Goal: Task Accomplishment & Management: Manage account settings

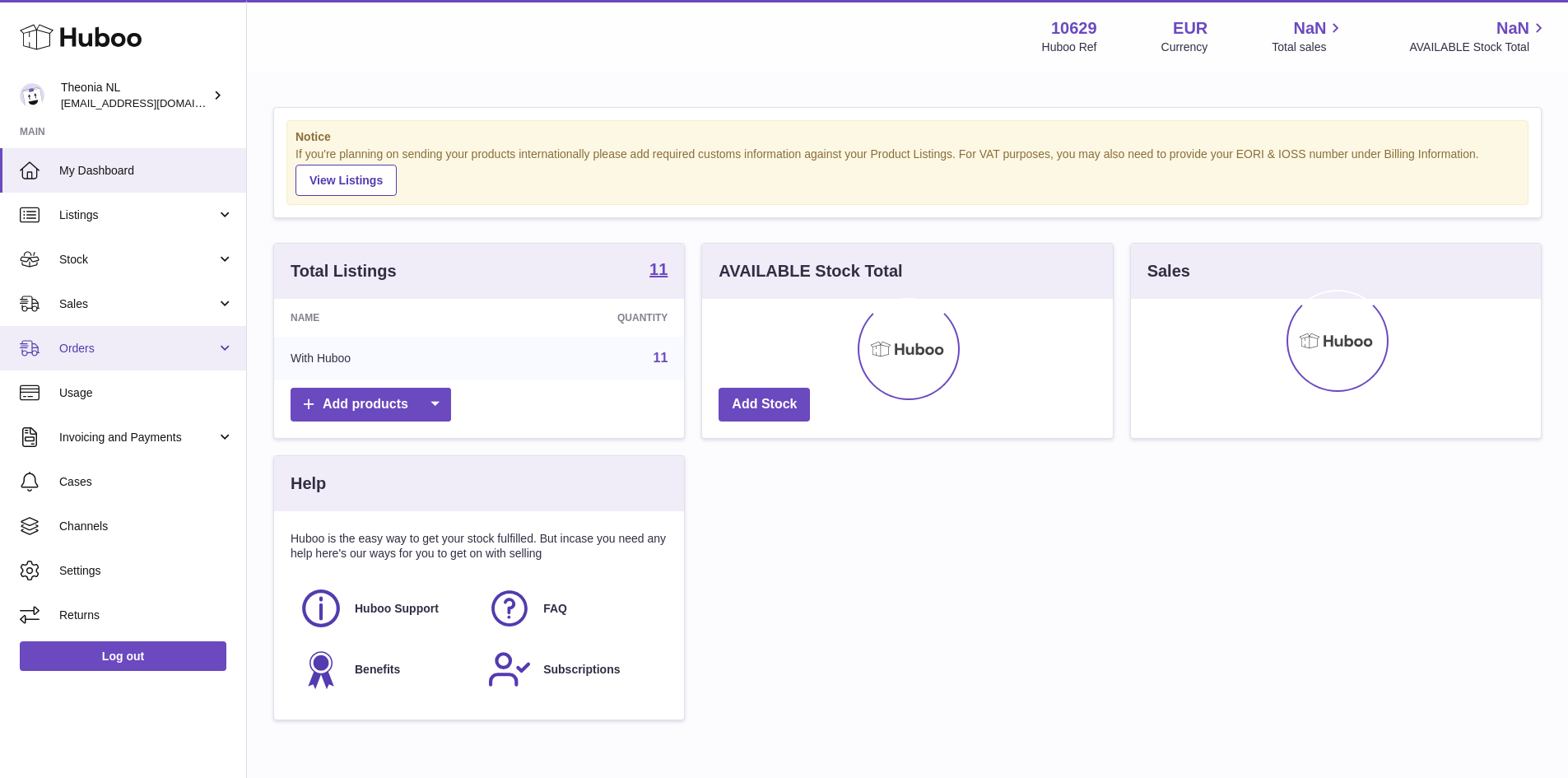
click at [159, 355] on span "Orders" at bounding box center [137, 349] width 157 height 16
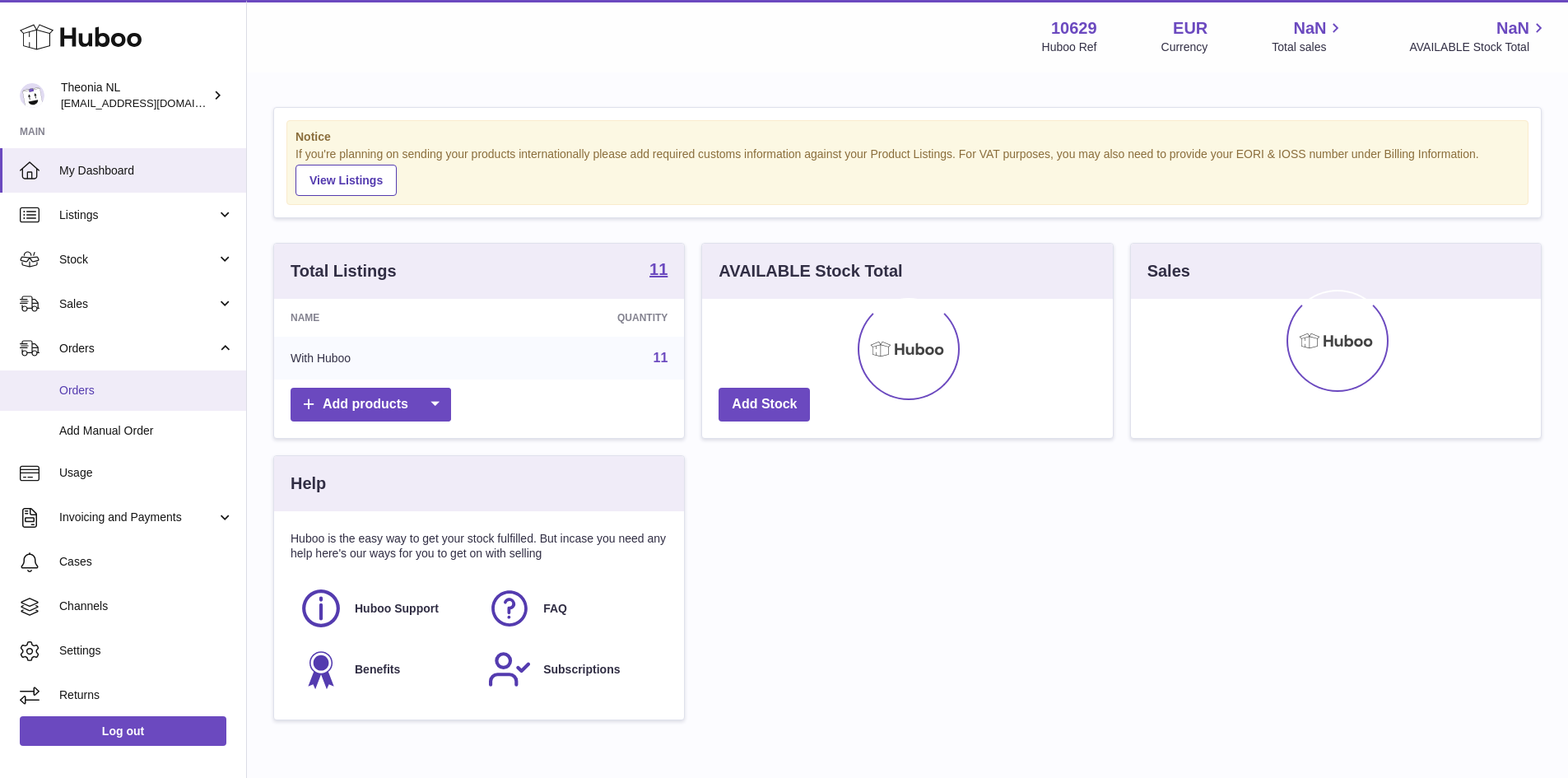
click at [110, 390] on span "Orders" at bounding box center [146, 391] width 174 height 16
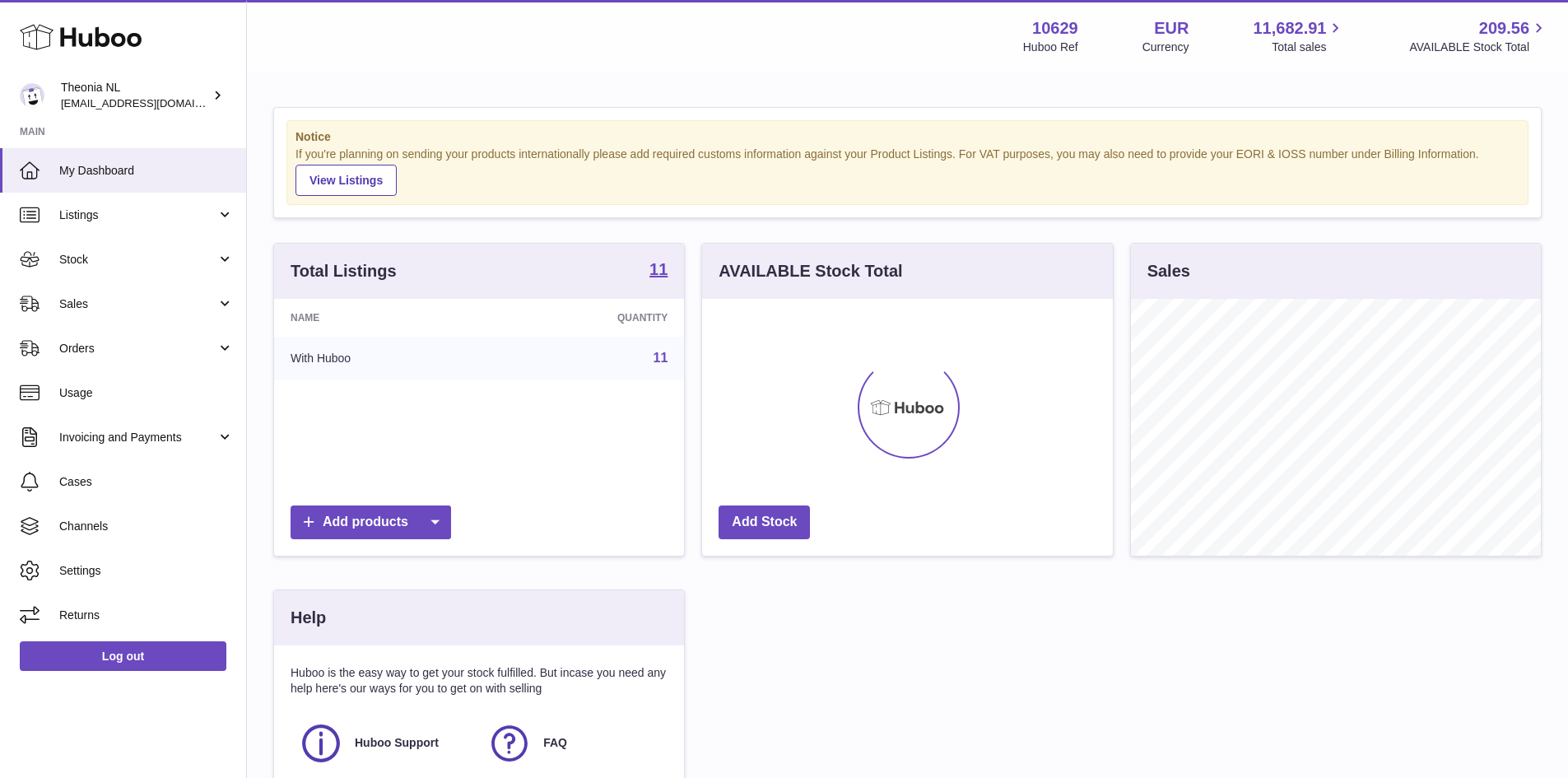
scroll to position [257, 411]
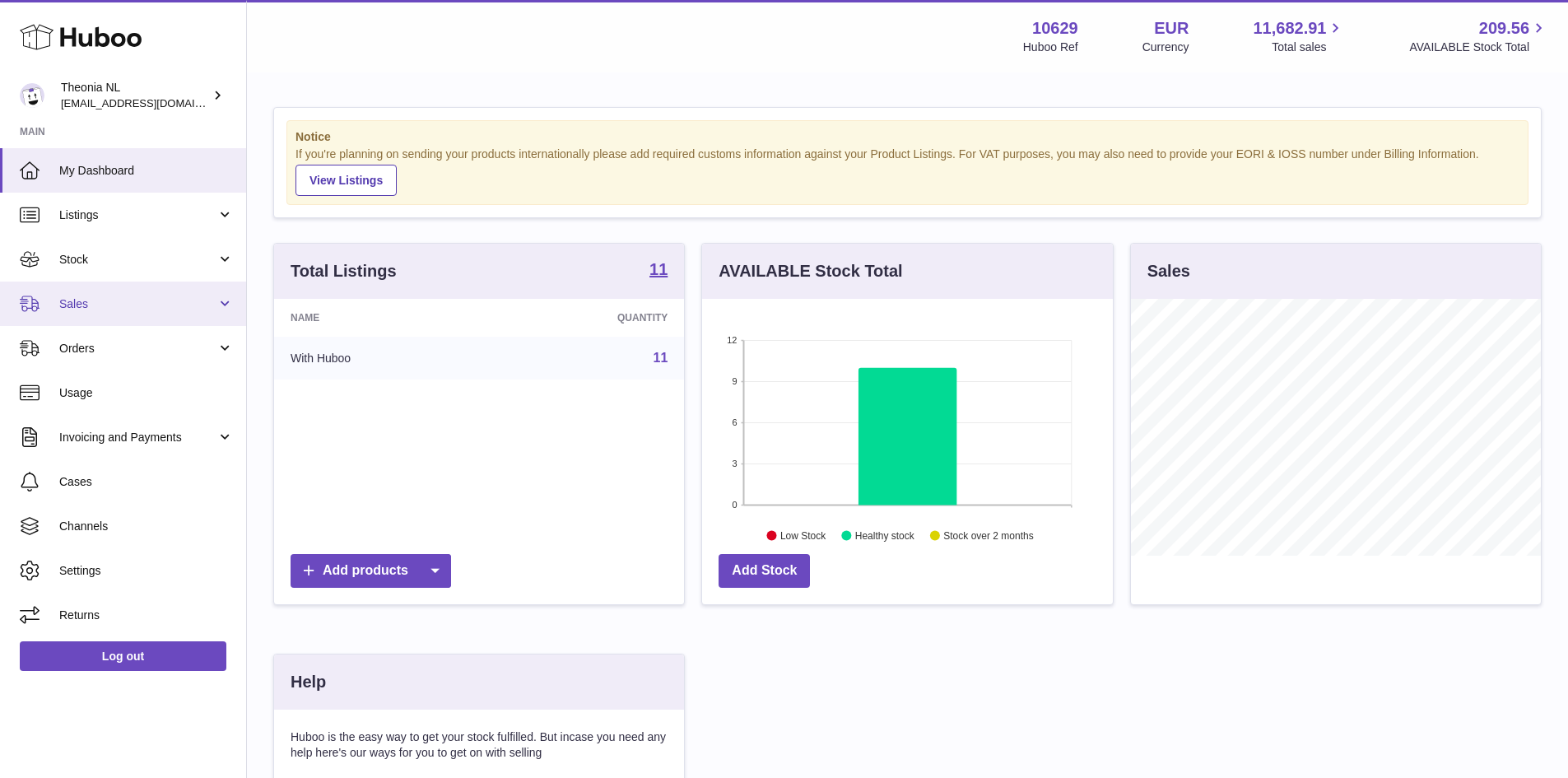
click at [173, 305] on span "Sales" at bounding box center [137, 304] width 157 height 16
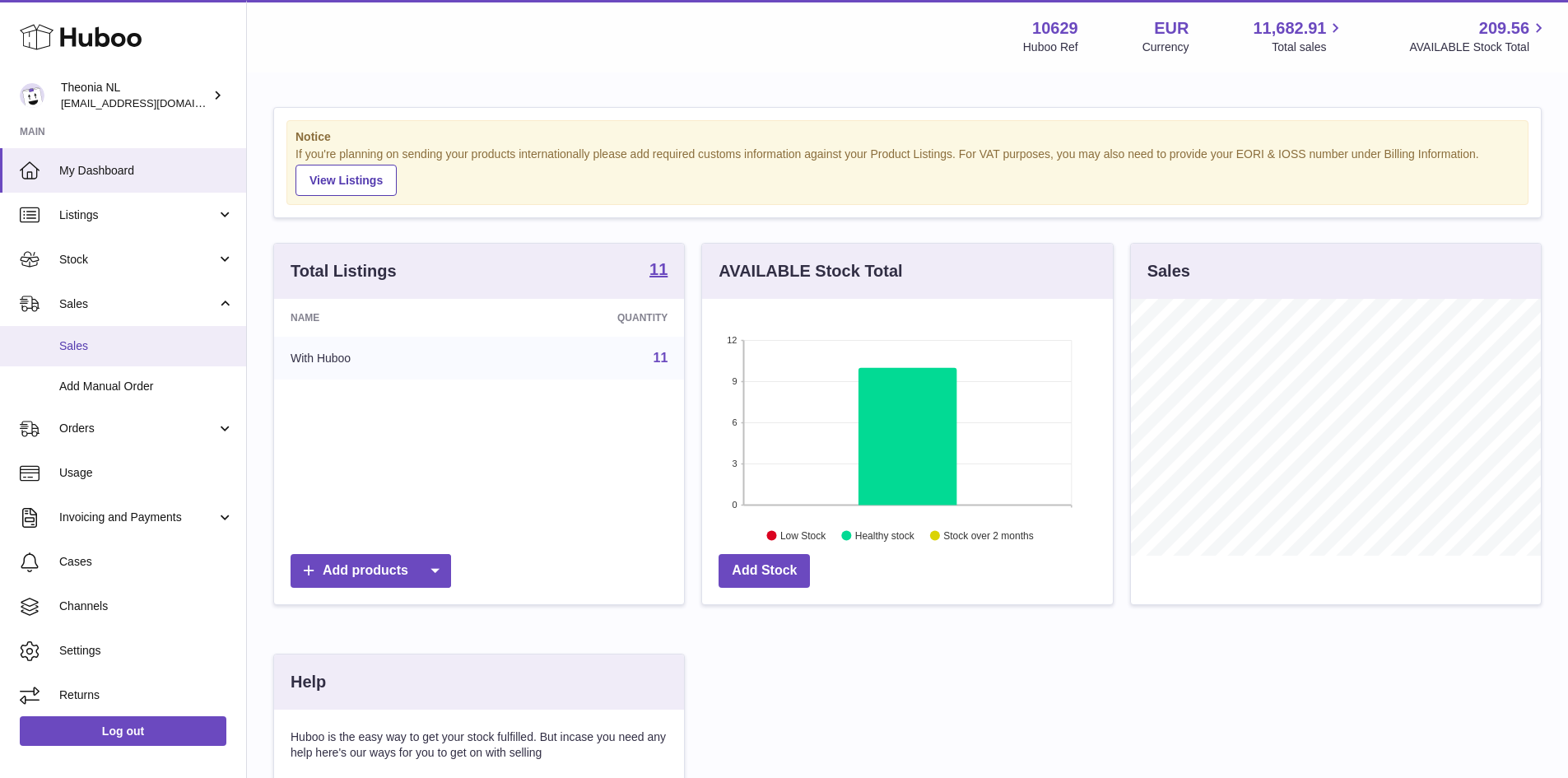
click at [140, 338] on span "Sales" at bounding box center [146, 346] width 174 height 16
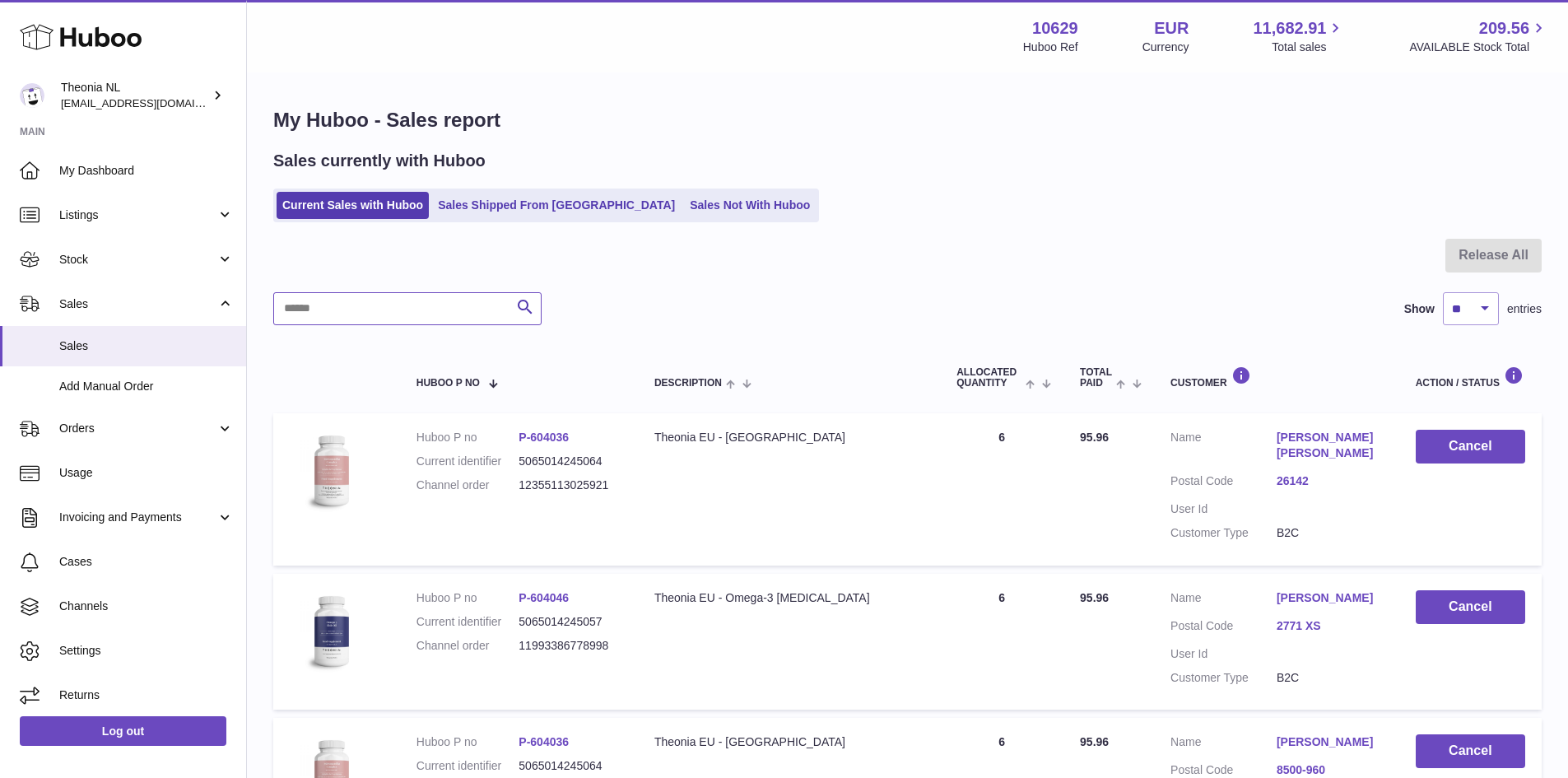
click at [354, 305] on input "text" at bounding box center [406, 309] width 268 height 33
paste input "**********"
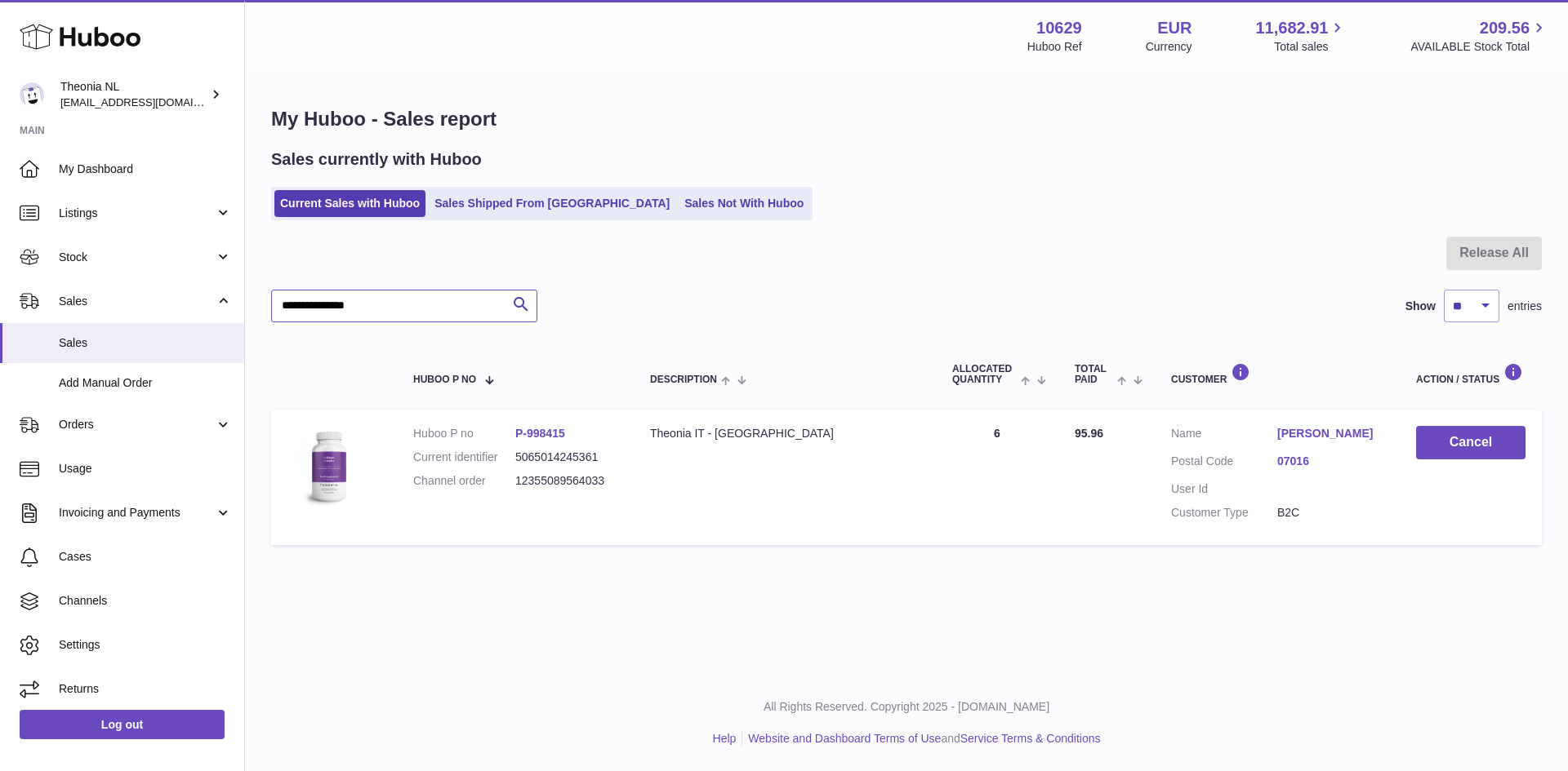
type input "**********"
click at [1439, 518] on td "Cancel" at bounding box center [1470, 477] width 142 height 135
click at [1300, 470] on link "07016" at bounding box center [1330, 462] width 106 height 15
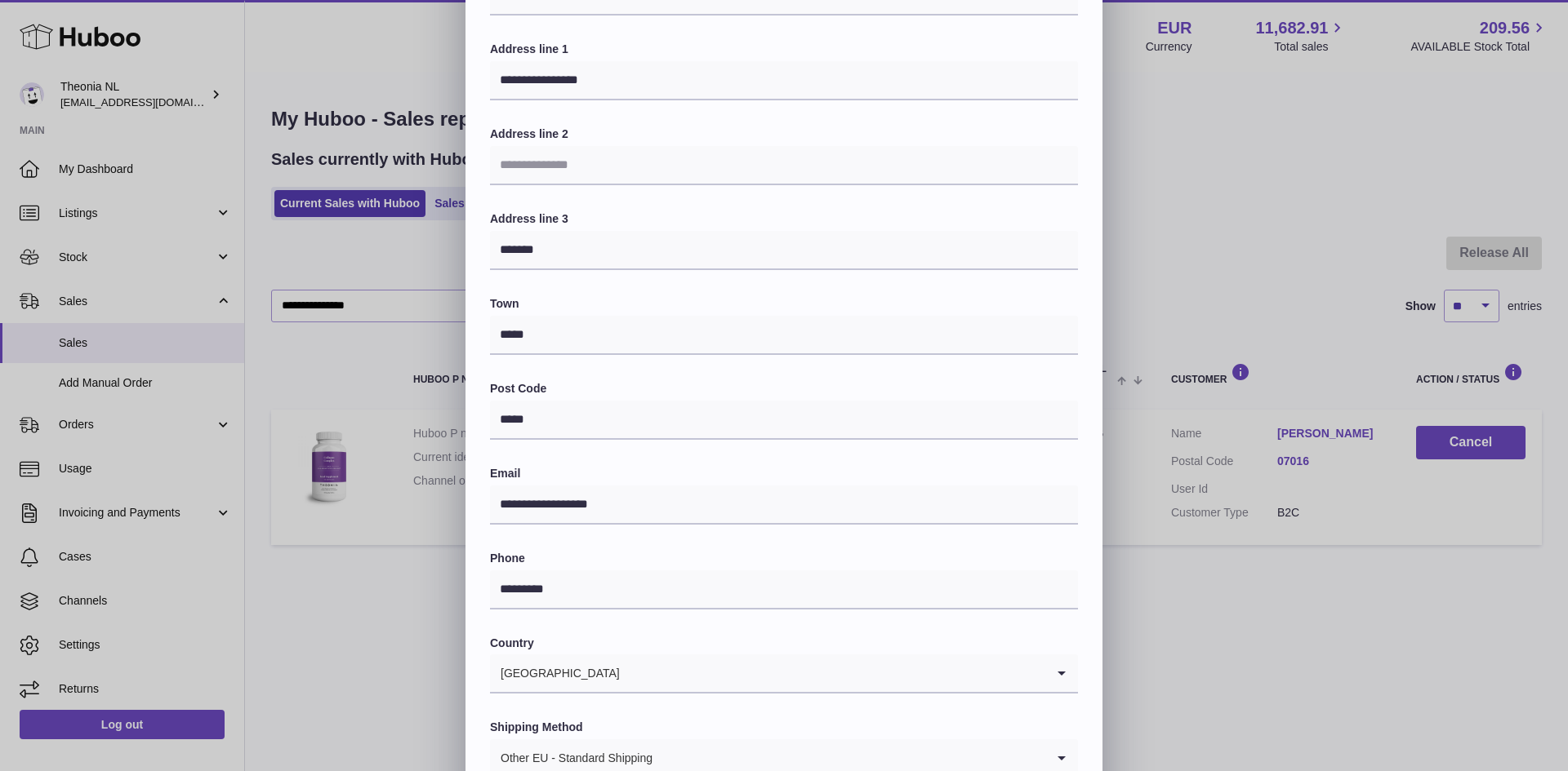
scroll to position [163, 0]
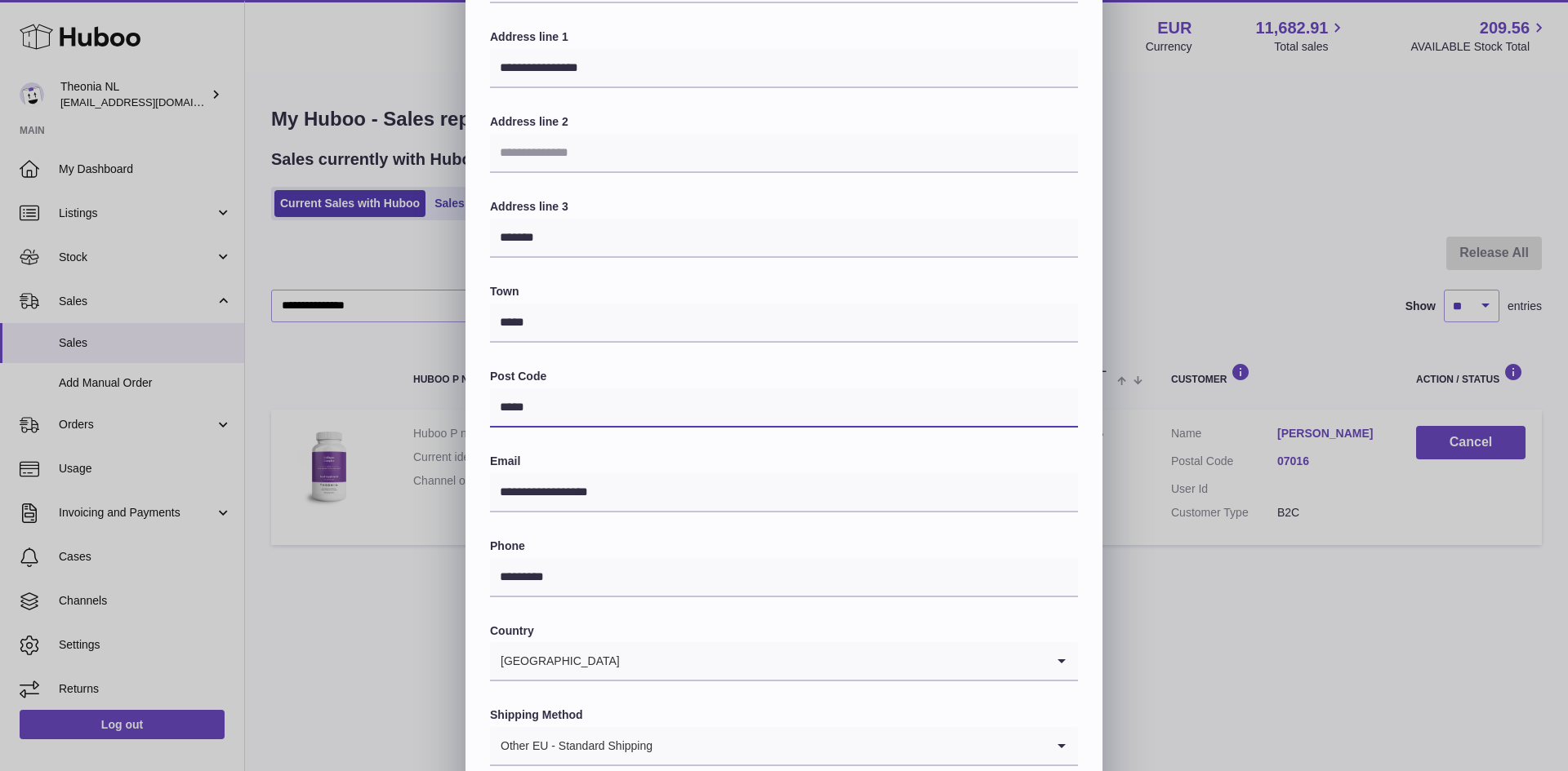
drag, startPoint x: 536, startPoint y: 410, endPoint x: 521, endPoint y: 411, distance: 15.0
click at [521, 411] on input "*****" at bounding box center [784, 408] width 588 height 40
type input "*****"
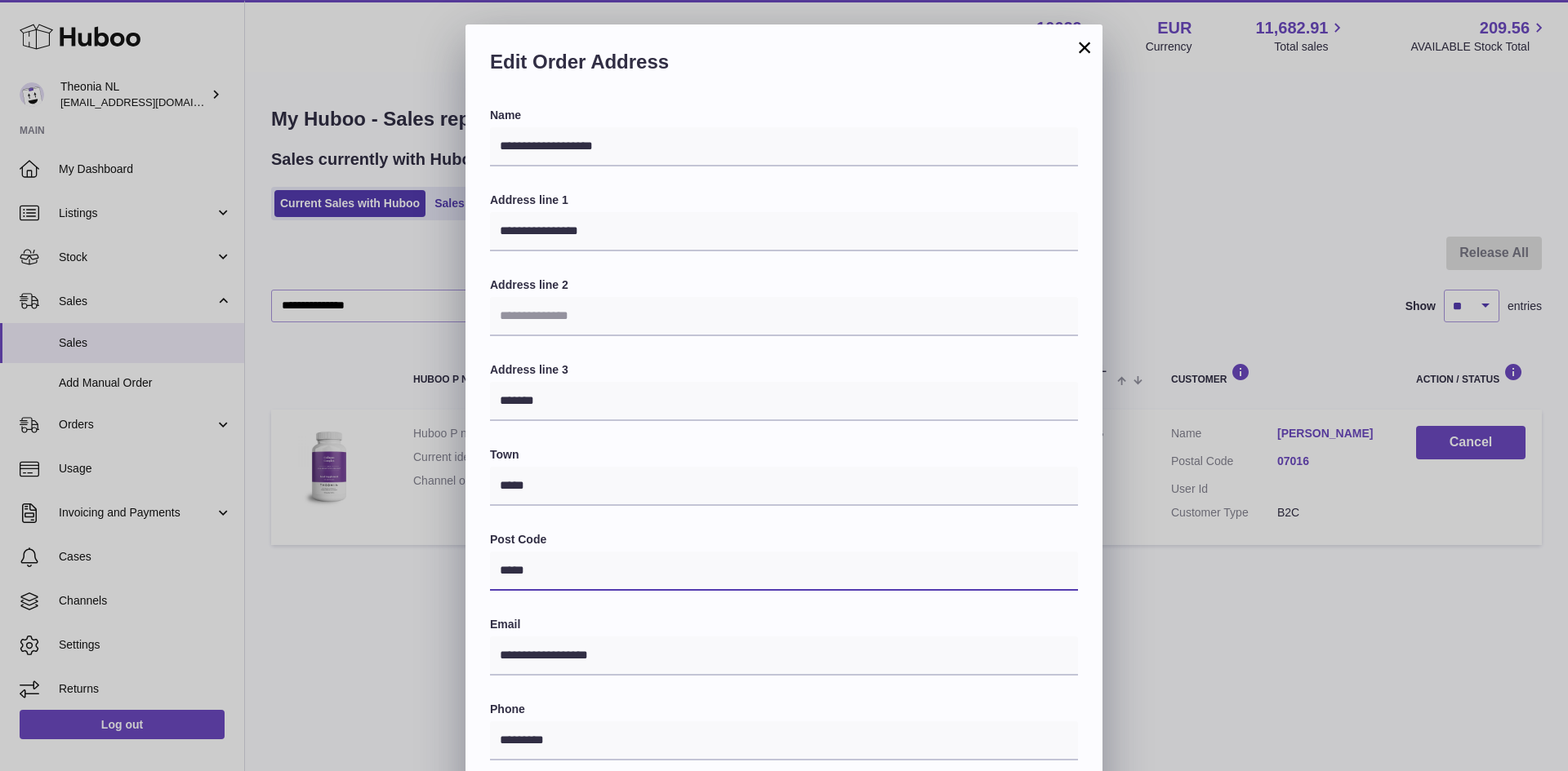
scroll to position [257, 0]
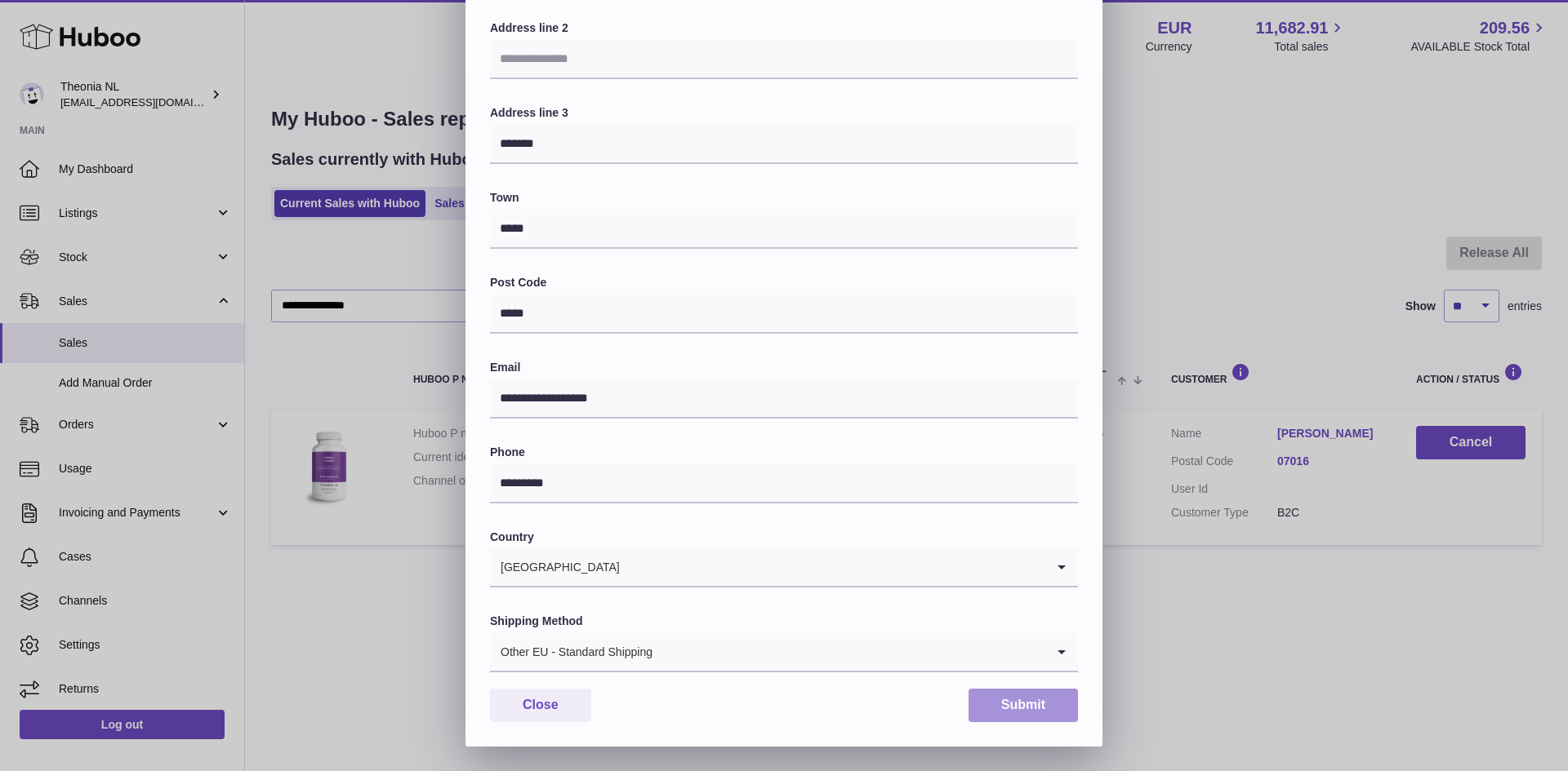
click at [1021, 705] on button "Submit" at bounding box center [1023, 705] width 109 height 34
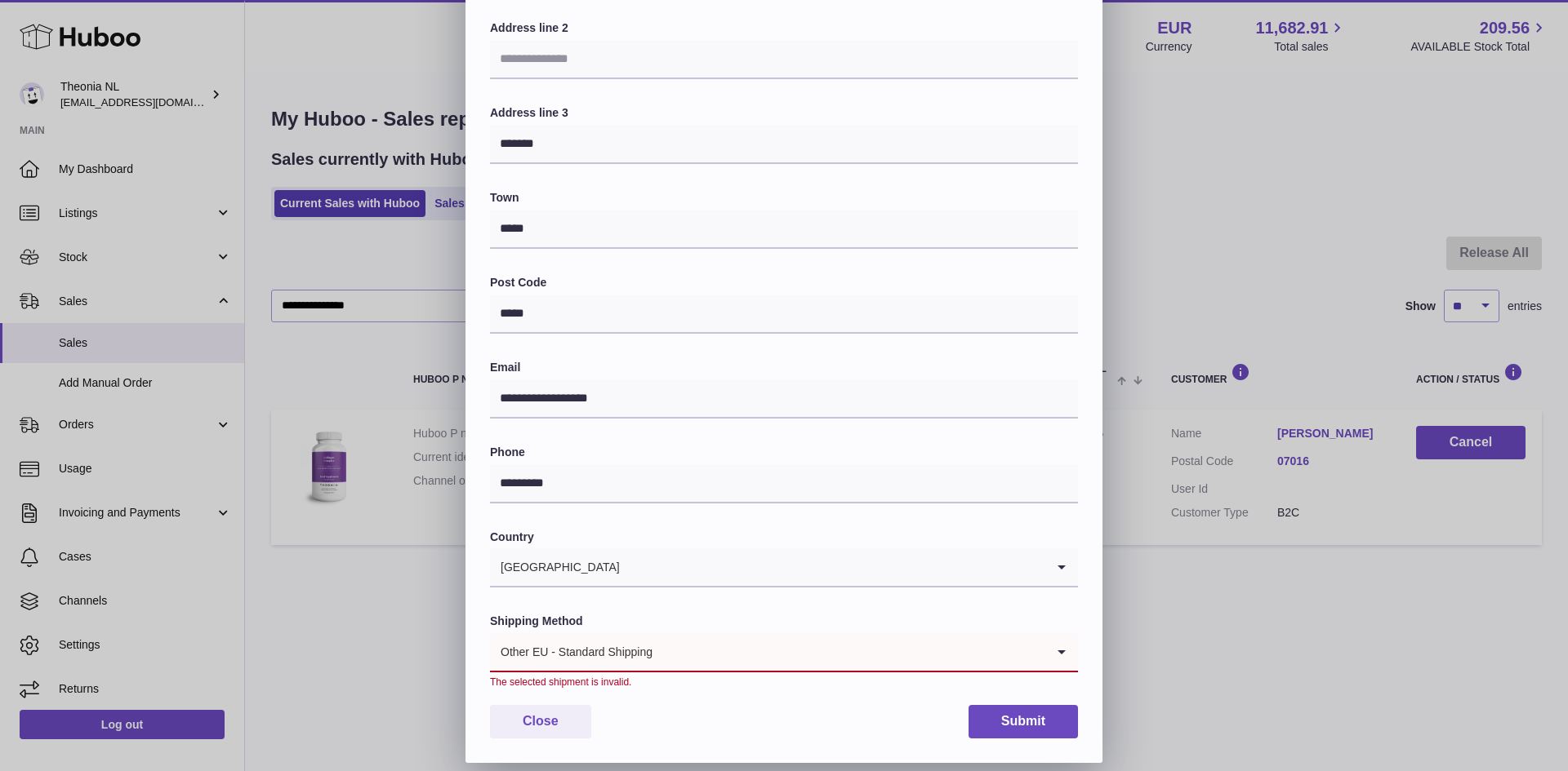
click at [786, 648] on input "Search for option" at bounding box center [849, 651] width 392 height 38
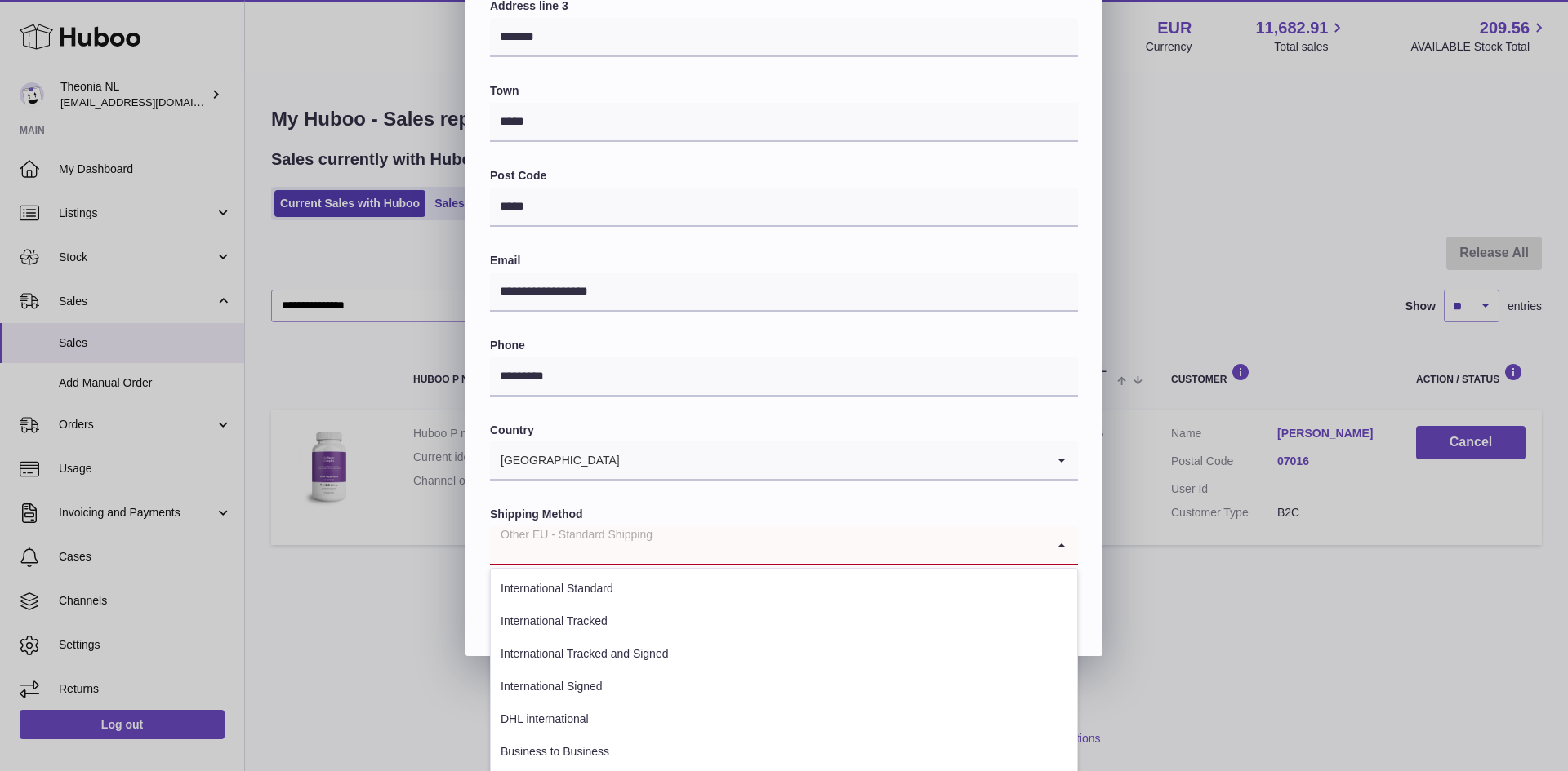
scroll to position [366, 0]
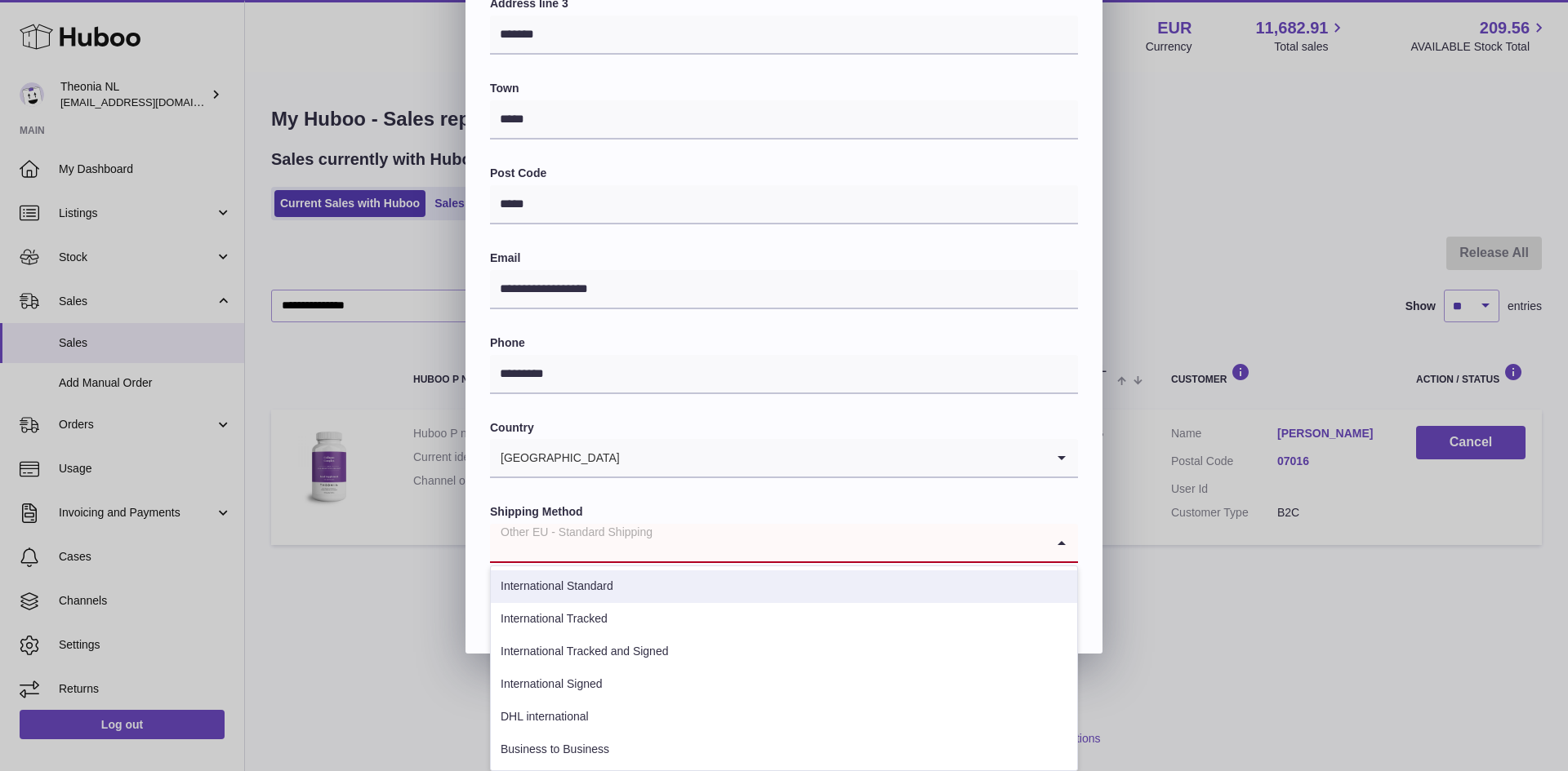
drag, startPoint x: 667, startPoint y: 581, endPoint x: 881, endPoint y: 608, distance: 215.7
click at [670, 583] on li "International Standard" at bounding box center [784, 586] width 586 height 33
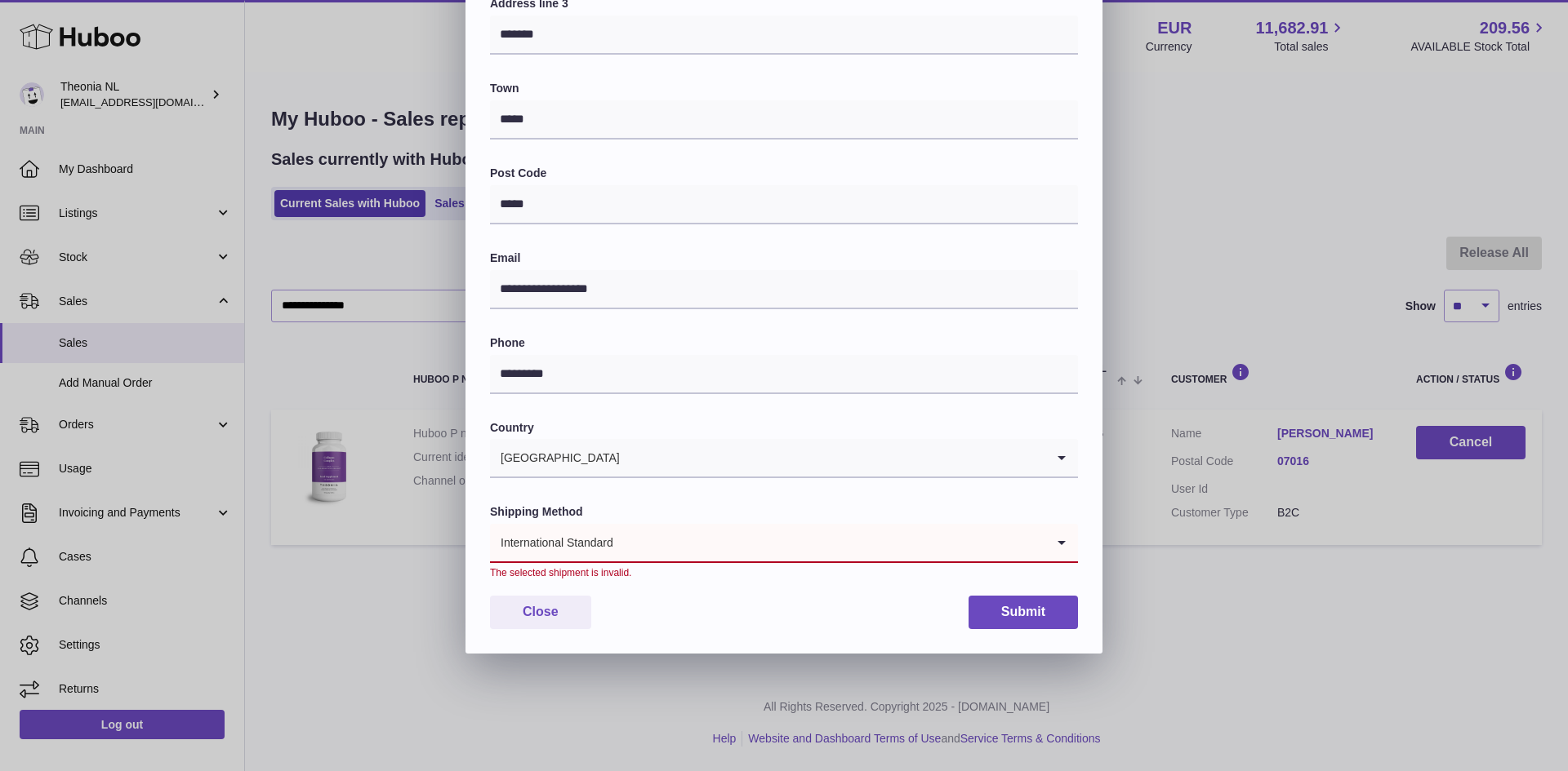
scroll to position [273, 0]
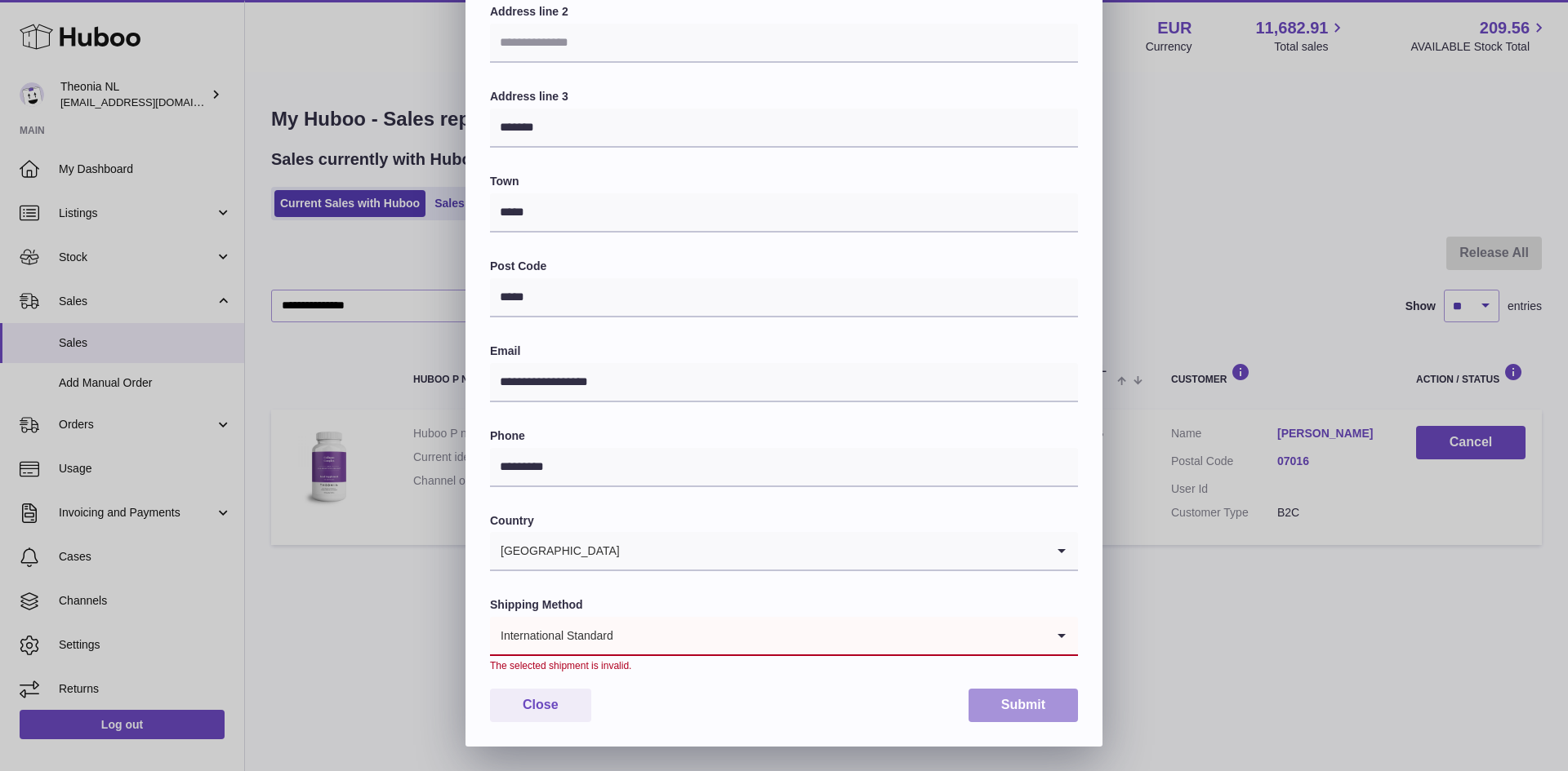
click at [1027, 704] on button "Submit" at bounding box center [1023, 705] width 109 height 34
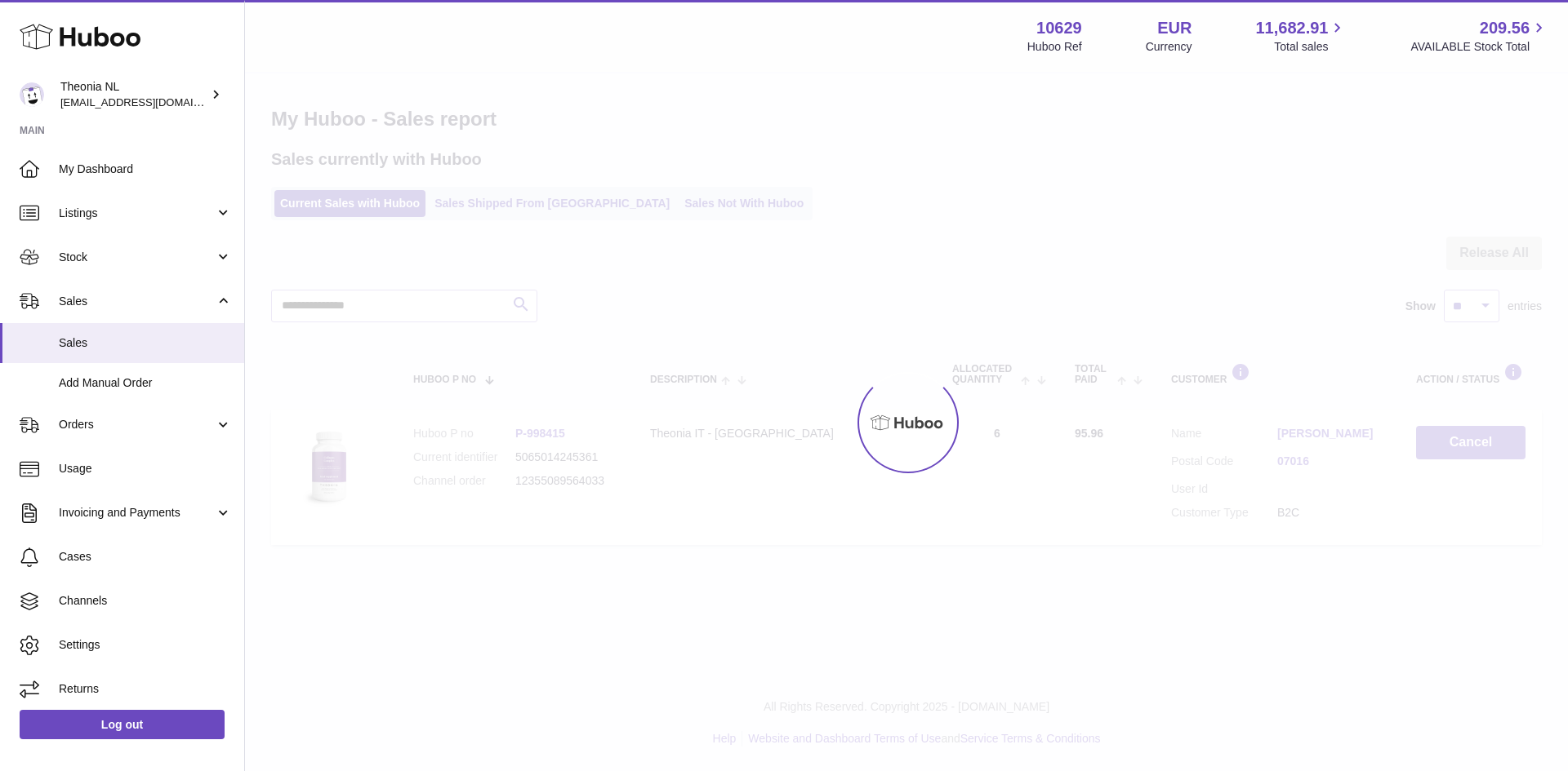
scroll to position [0, 0]
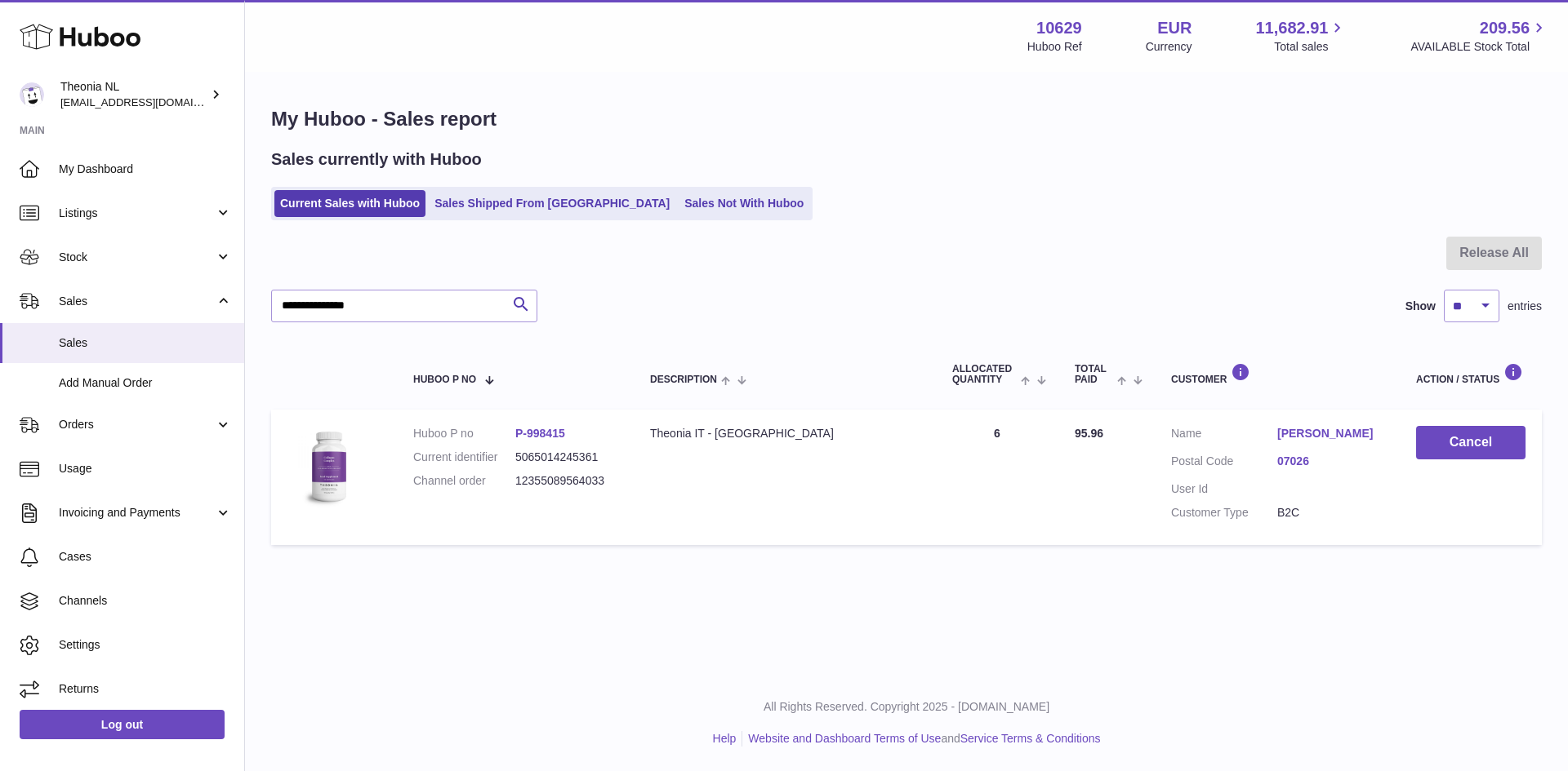
click at [903, 19] on div "Menu Huboo 10629 Huboo Ref EUR Currency 11,682.91 Total sales 209.56 AVAILABLE …" at bounding box center [907, 36] width 1284 height 38
